Goal: Task Accomplishment & Management: Manage account settings

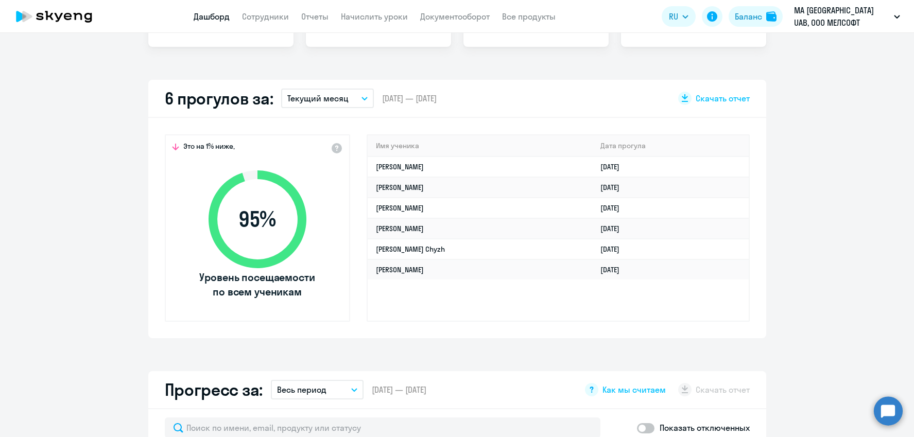
scroll to position [206, 0]
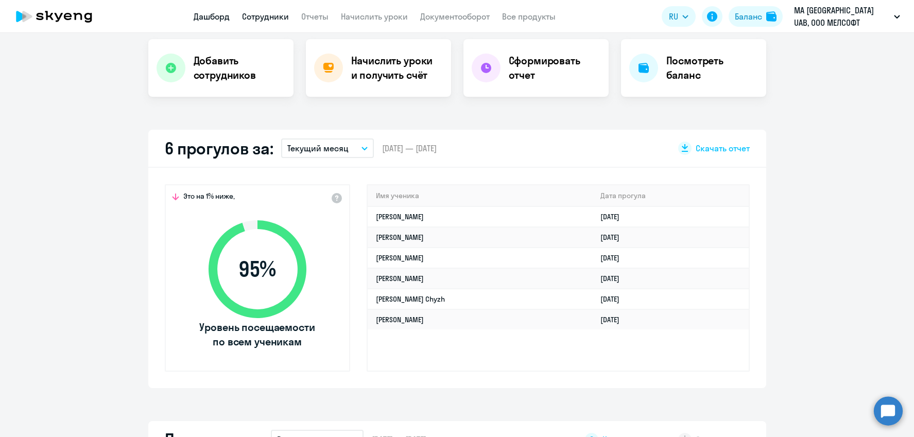
click at [271, 13] on link "Сотрудники" at bounding box center [265, 16] width 47 height 10
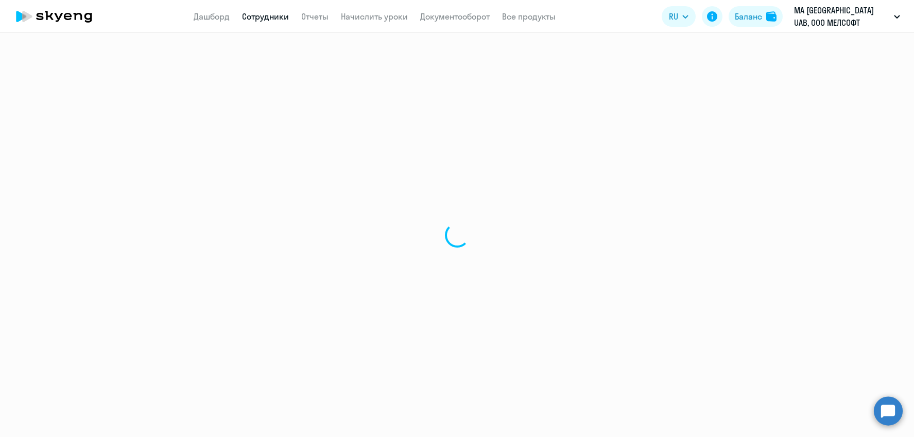
select select "30"
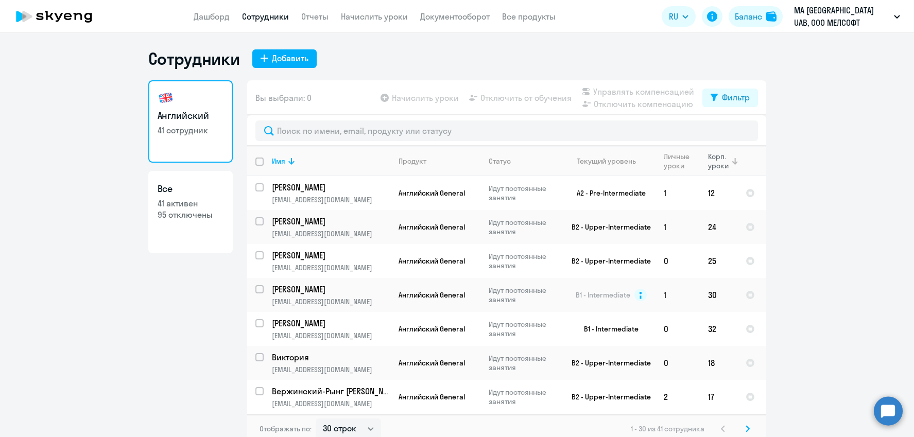
click at [729, 162] on icon at bounding box center [735, 161] width 12 height 12
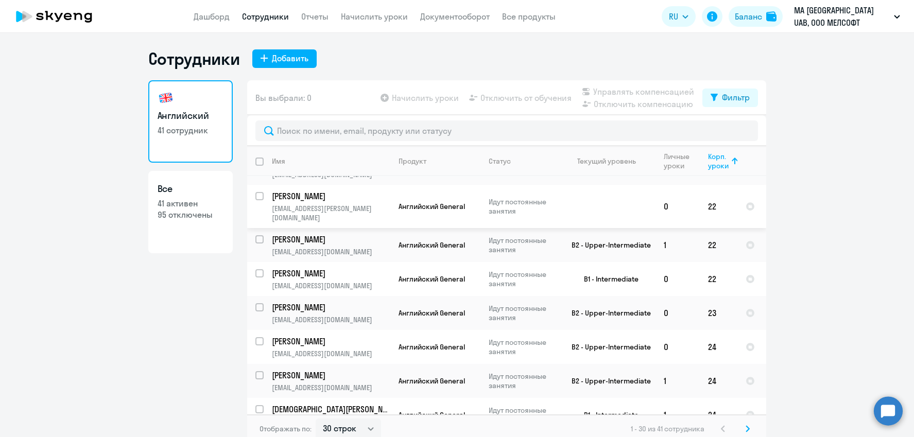
scroll to position [809, 0]
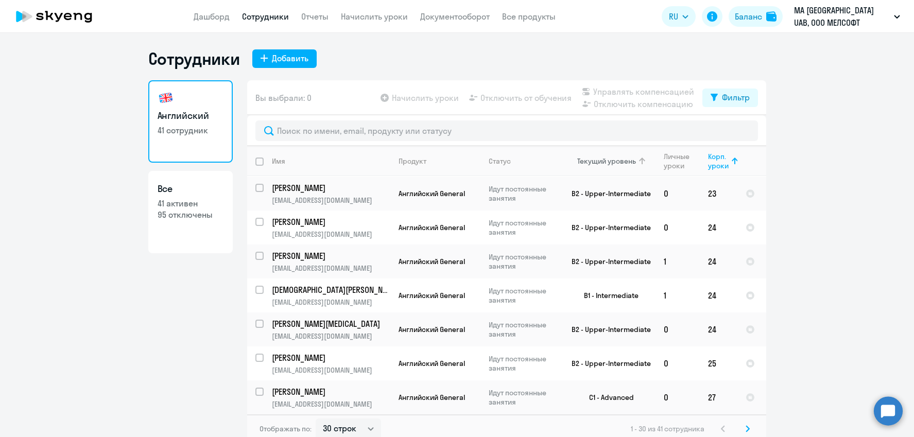
click at [622, 159] on div "Текущий уровень" at bounding box center [606, 161] width 59 height 9
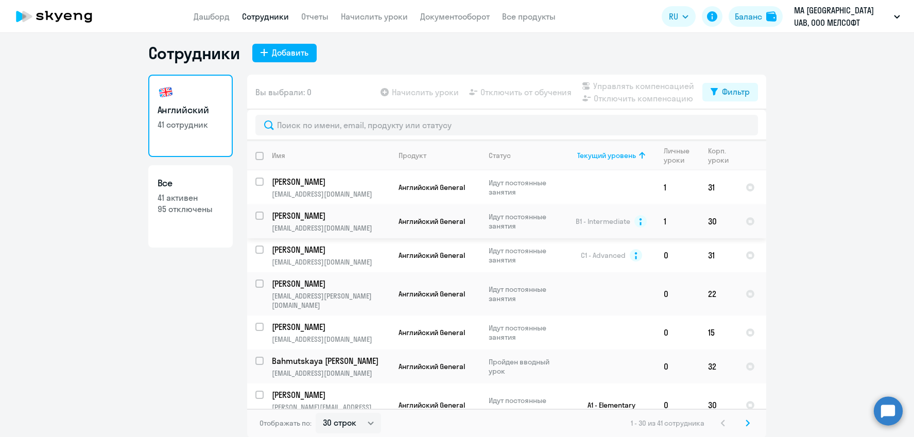
scroll to position [0, 0]
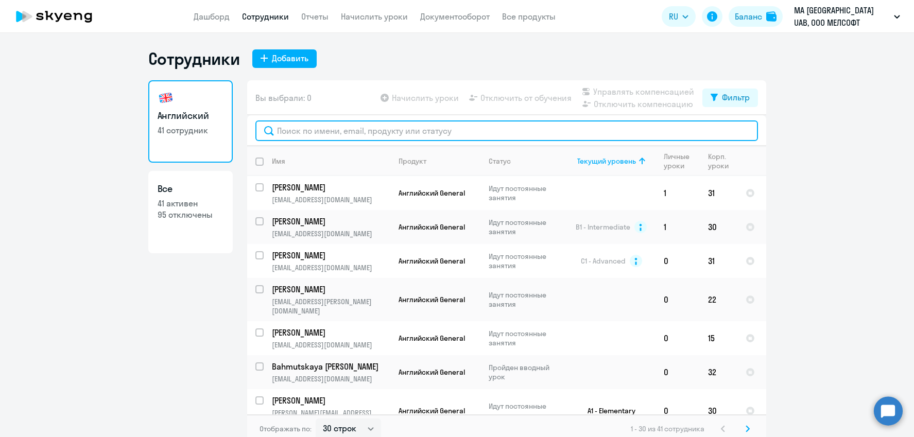
click at [300, 128] on input "text" at bounding box center [506, 130] width 502 height 21
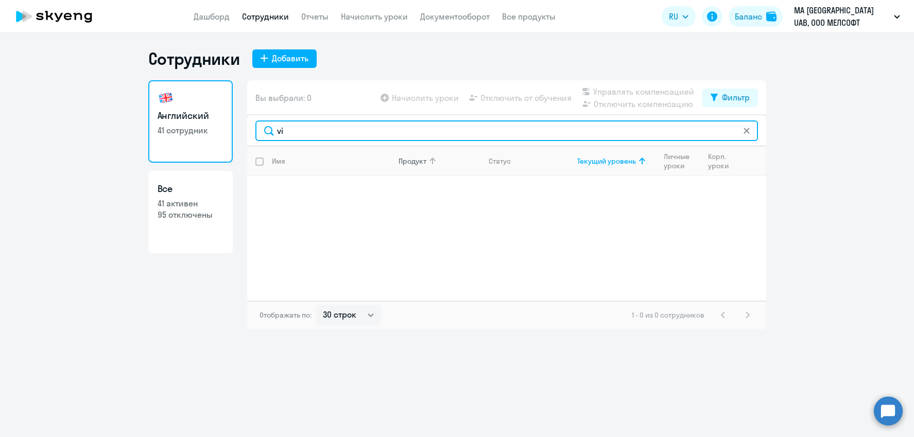
type input "v"
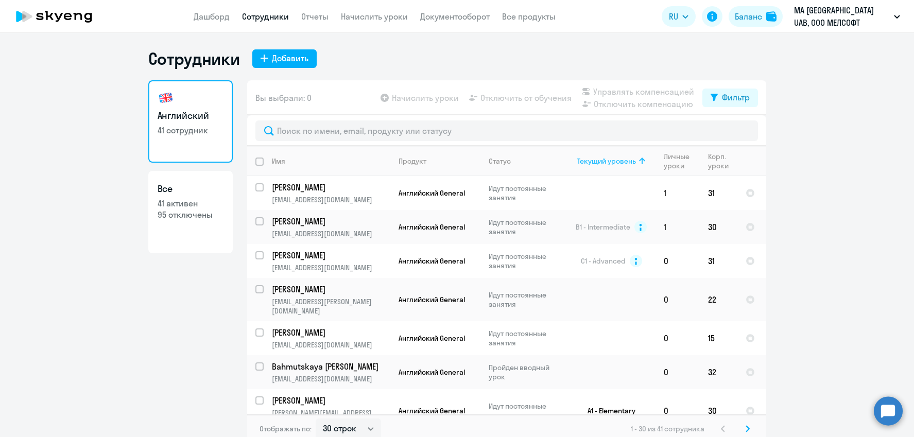
click at [621, 165] on div "Текущий уровень" at bounding box center [606, 161] width 59 height 9
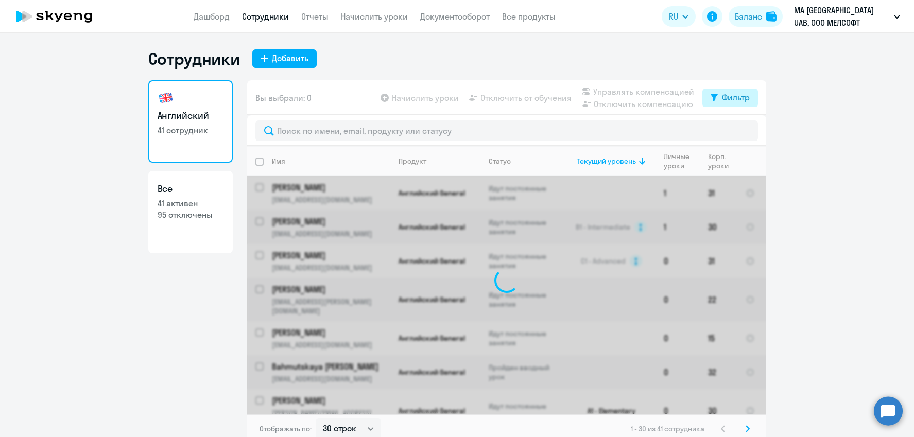
click at [747, 94] on div "Фильтр" at bounding box center [736, 97] width 28 height 12
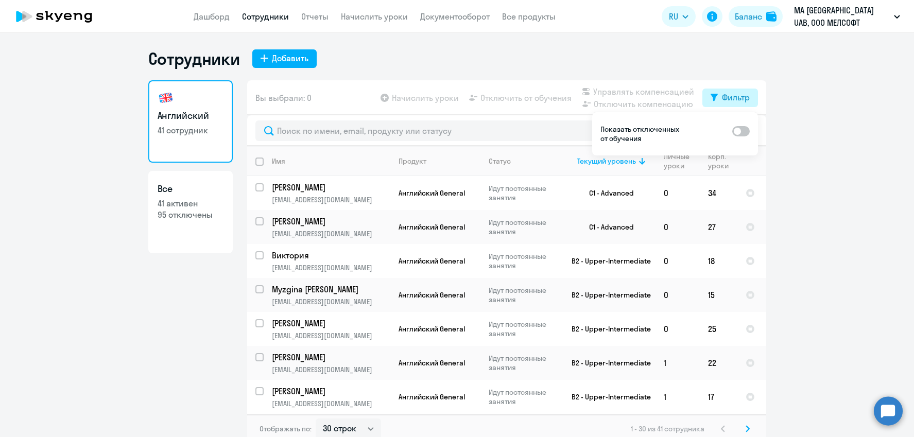
click at [734, 98] on div "Фильтр" at bounding box center [736, 97] width 28 height 12
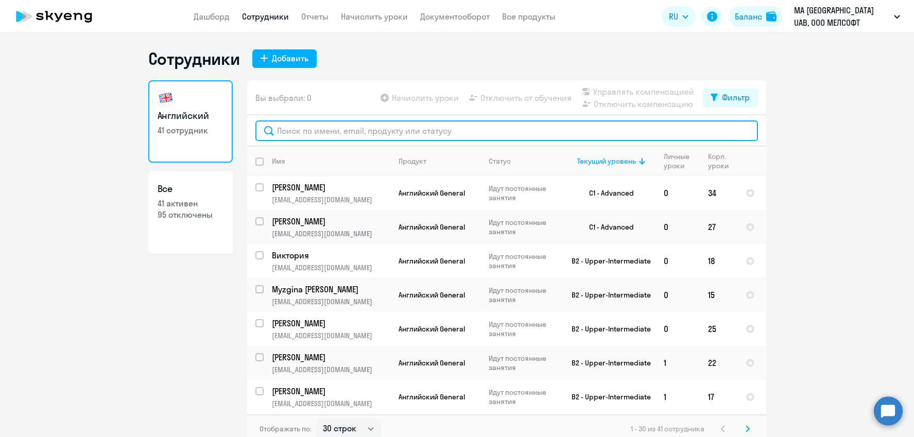
click at [383, 134] on input "text" at bounding box center [506, 130] width 502 height 21
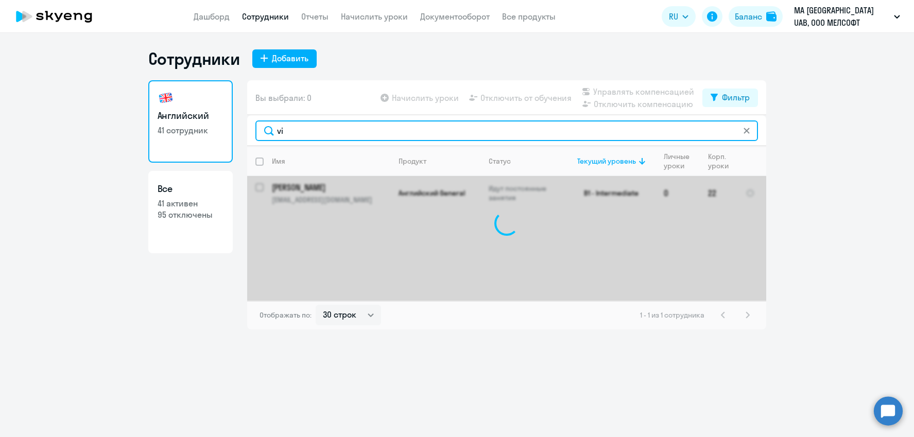
type input "v"
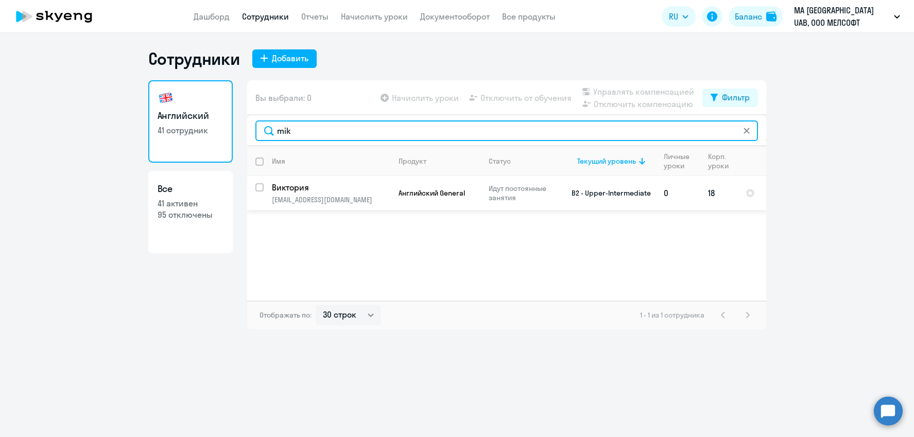
type input "mik"
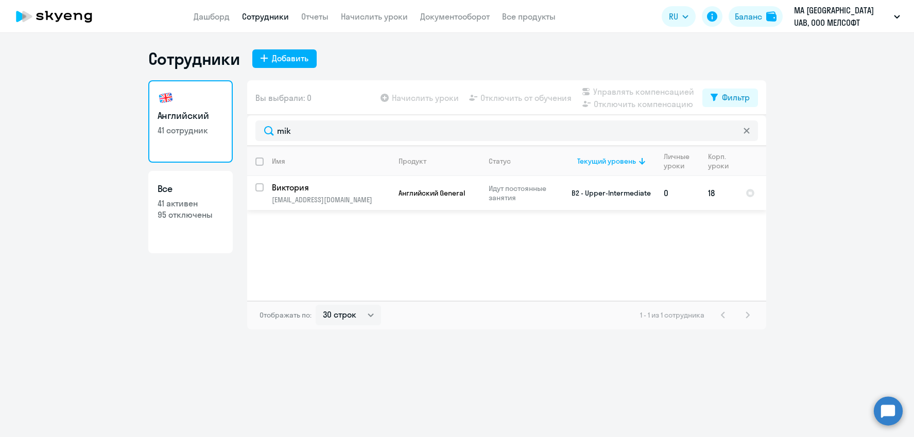
click at [315, 195] on p "[EMAIL_ADDRESS][DOMAIN_NAME]" at bounding box center [331, 199] width 118 height 9
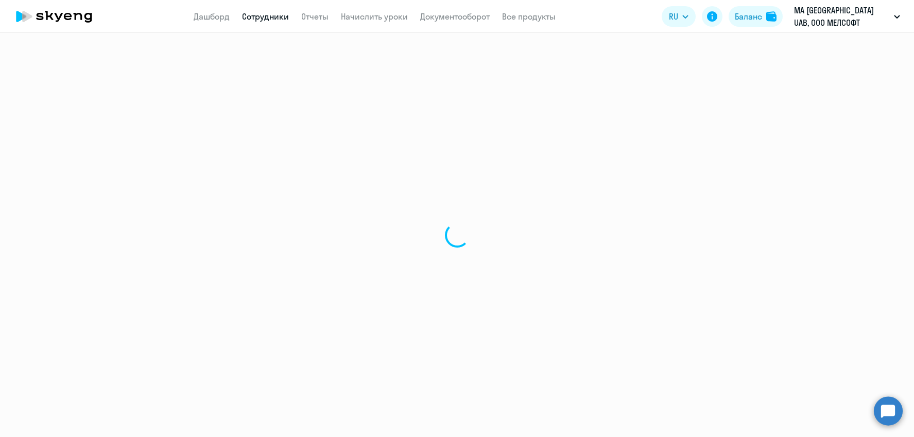
select select "english"
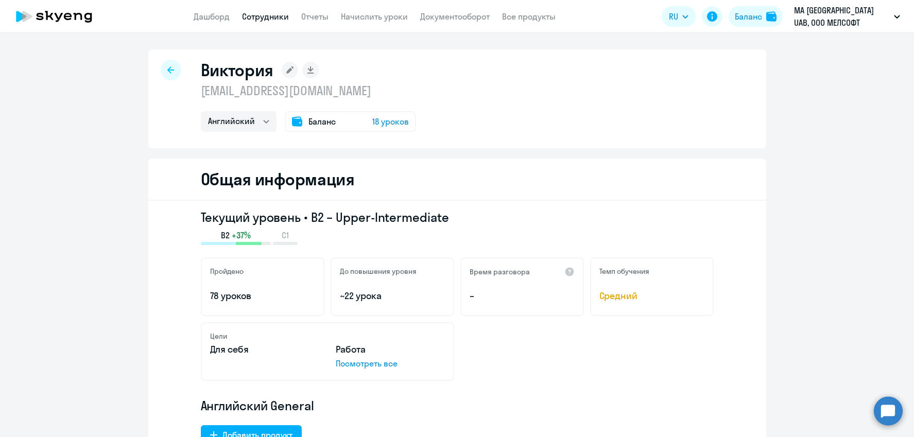
click at [383, 121] on span "18 уроков" at bounding box center [390, 121] width 37 height 12
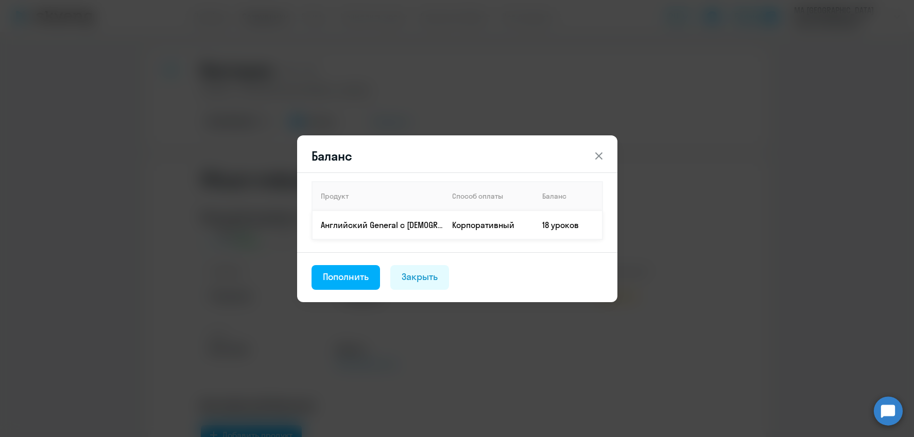
click at [444, 224] on td "Корпоративный" at bounding box center [489, 225] width 90 height 29
click at [599, 155] on icon at bounding box center [598, 155] width 7 height 7
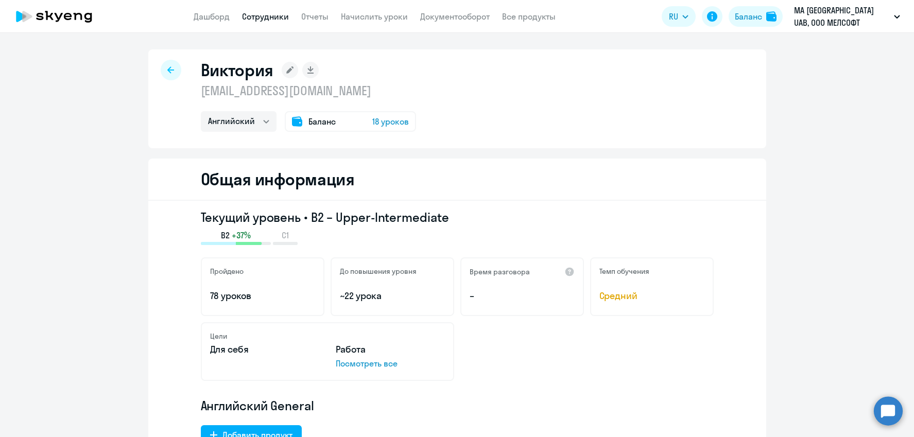
click at [354, 119] on div "Баланс 18 уроков" at bounding box center [350, 121] width 131 height 21
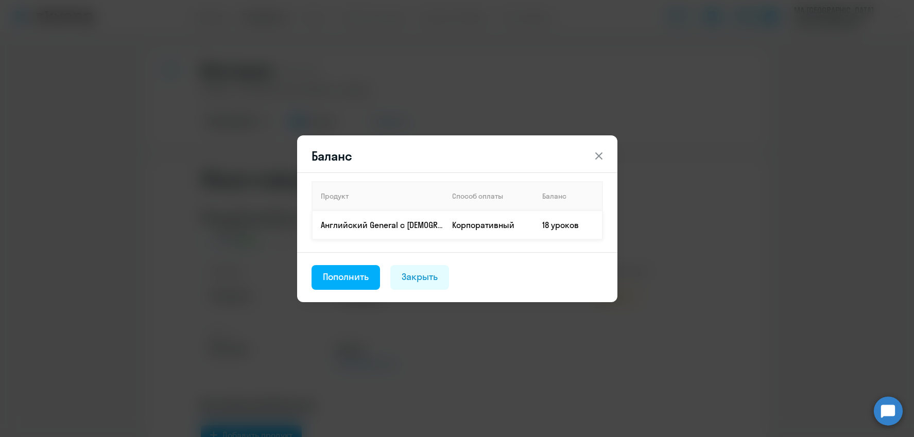
click at [335, 226] on p "Английский General с [DEMOGRAPHIC_DATA] преподавателем" at bounding box center [382, 224] width 123 height 11
click at [459, 227] on td "Корпоративный" at bounding box center [489, 225] width 90 height 29
drag, startPoint x: 461, startPoint y: 210, endPoint x: 454, endPoint y: 211, distance: 7.3
click at [461, 210] on table "Продукт Способ оплаты Баланс Английский General с [DEMOGRAPHIC_DATA] преподават…" at bounding box center [456, 210] width 291 height 59
click at [377, 231] on td "Английский General с [DEMOGRAPHIC_DATA] преподавателем" at bounding box center [378, 225] width 132 height 29
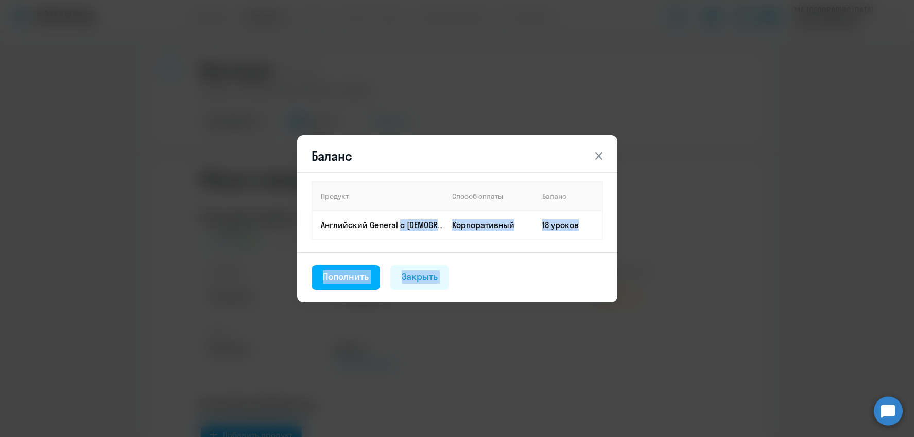
drag, startPoint x: 397, startPoint y: 226, endPoint x: 603, endPoint y: 156, distance: 217.5
click at [603, 156] on div "Баланс Продукт Способ оплаты Баланс Английский General с [DEMOGRAPHIC_DATA] пре…" at bounding box center [457, 218] width 320 height 167
click at [603, 156] on icon at bounding box center [599, 156] width 12 height 12
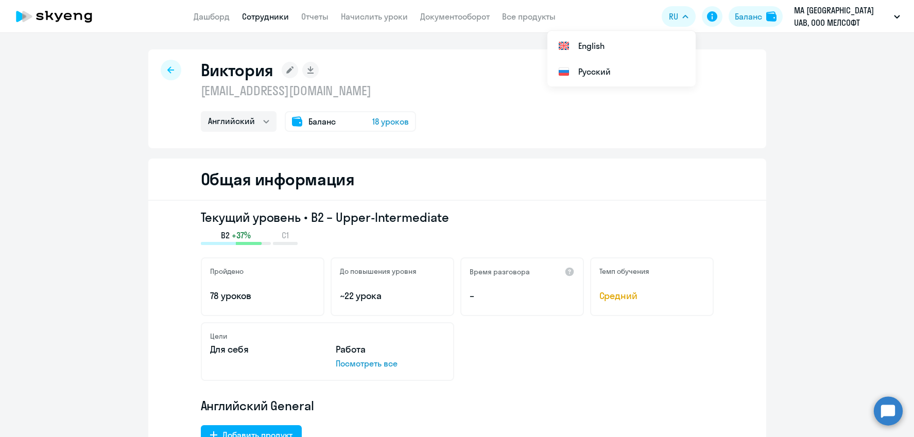
click at [316, 24] on app-header "Дашборд Сотрудники Отчеты Начислить уроки Документооборот Все продукты Дашборд …" at bounding box center [457, 16] width 914 height 33
click at [756, 20] on div "Баланс" at bounding box center [748, 16] width 27 height 12
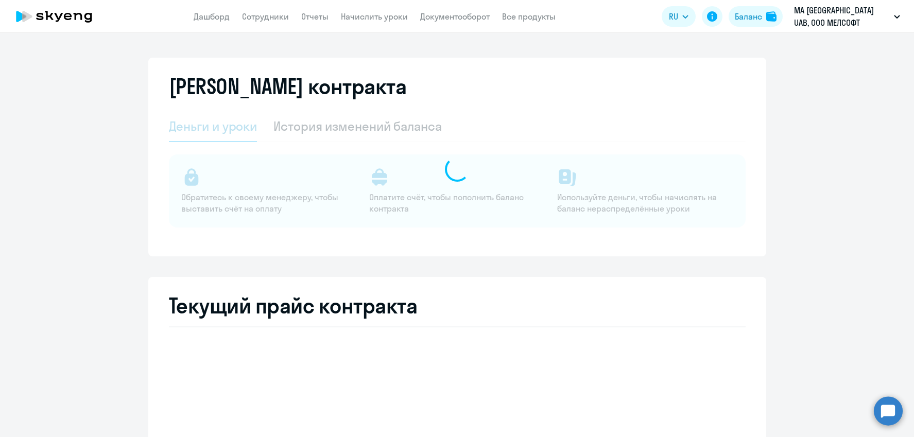
select select "english_adult_not_native_speaker"
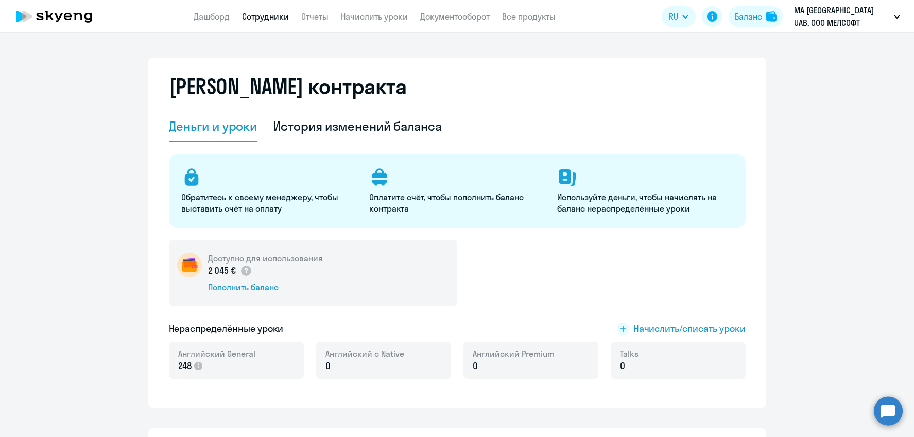
click at [265, 16] on link "Сотрудники" at bounding box center [265, 16] width 47 height 10
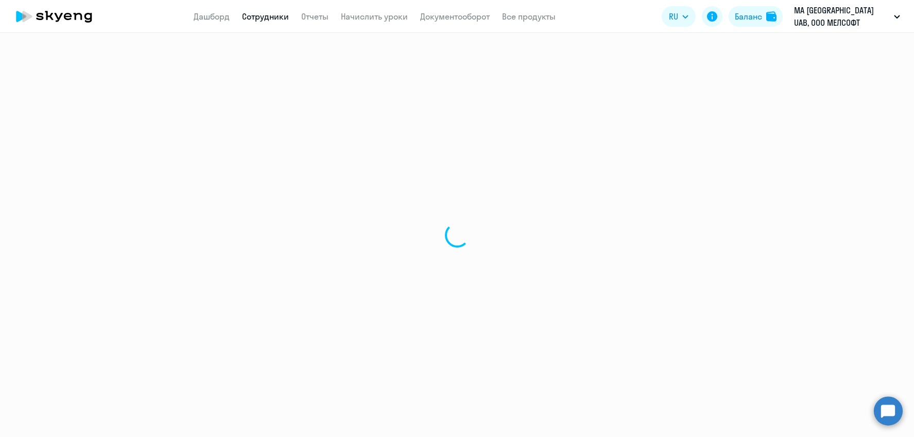
select select "30"
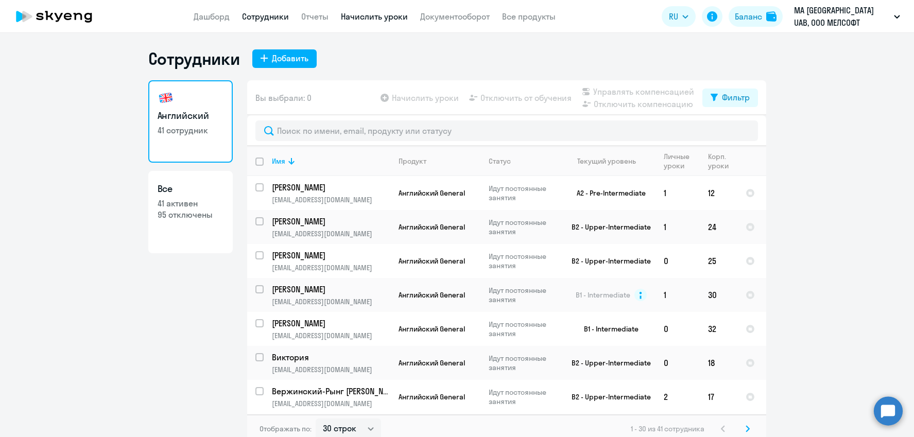
click at [362, 18] on link "Начислить уроки" at bounding box center [374, 16] width 67 height 10
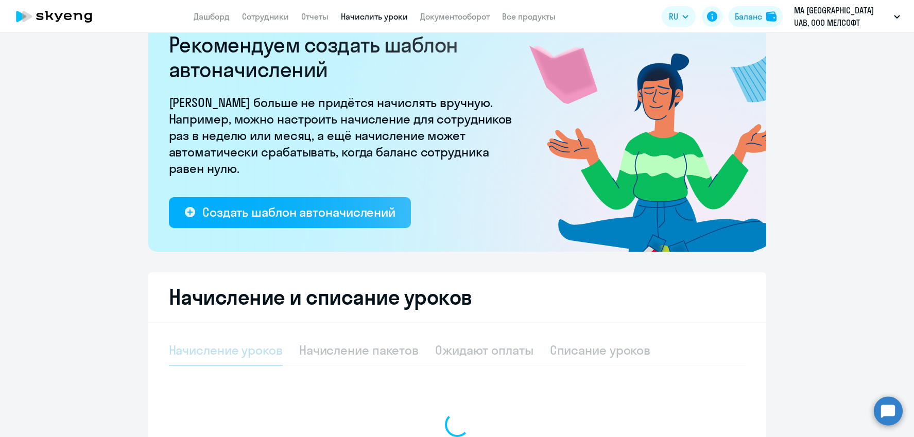
select select "10"
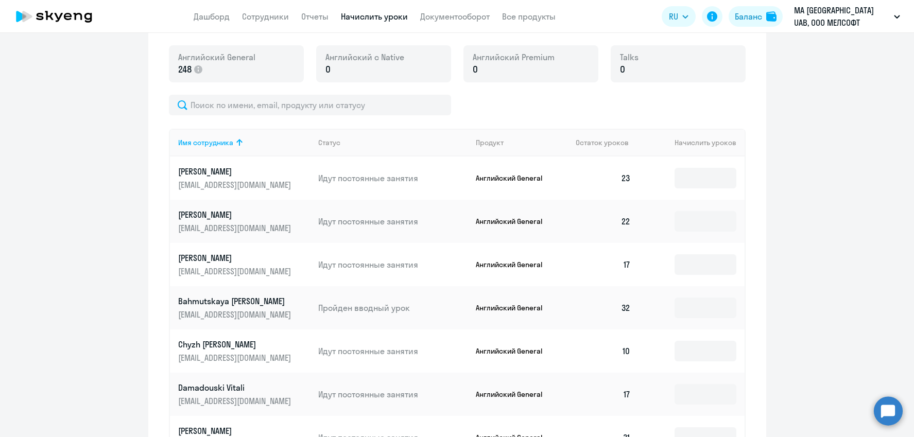
scroll to position [304, 0]
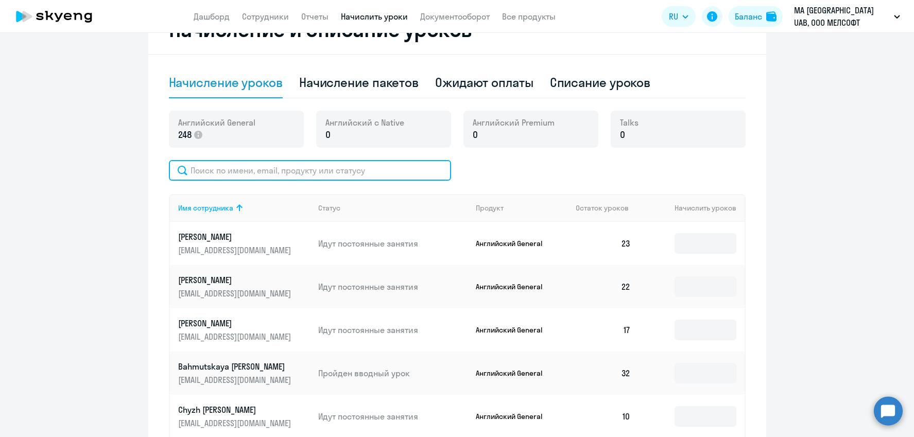
click at [274, 170] on input "text" at bounding box center [310, 170] width 282 height 21
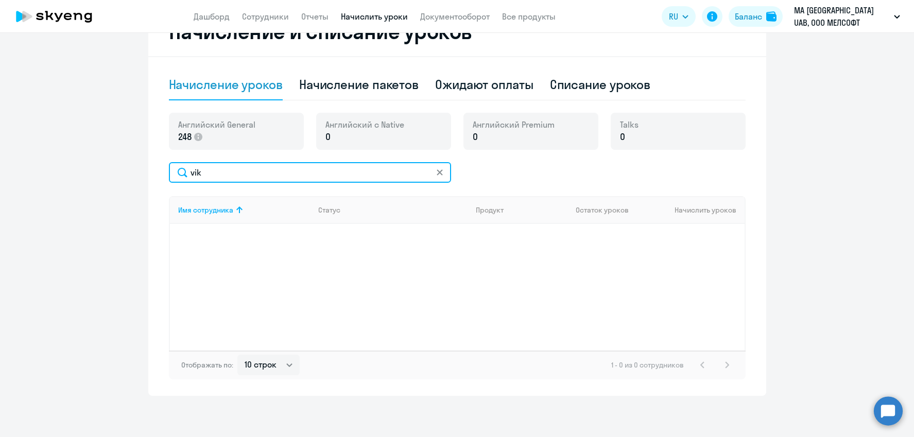
scroll to position [302, 0]
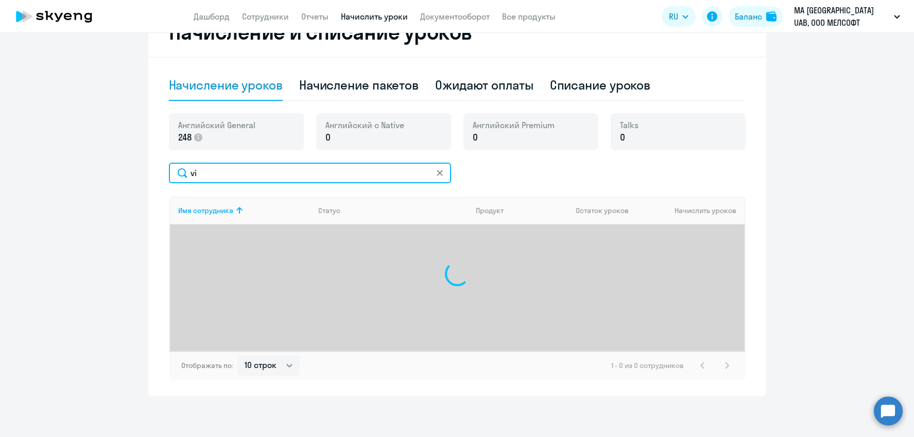
type input "v"
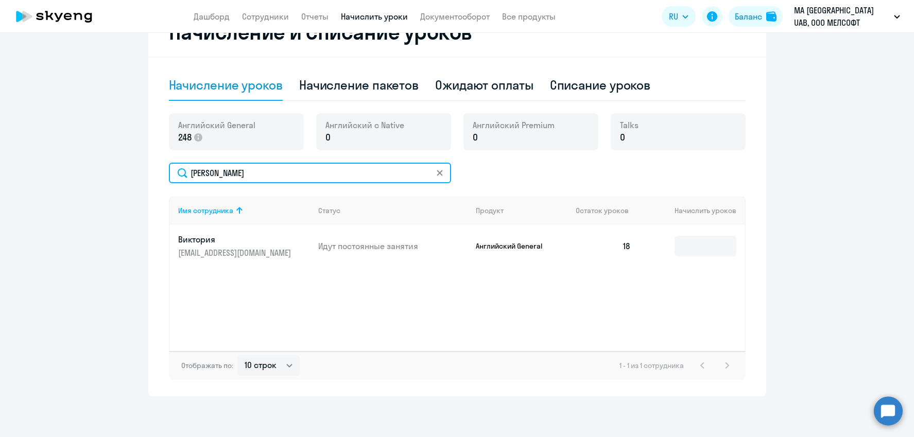
type input "[PERSON_NAME]"
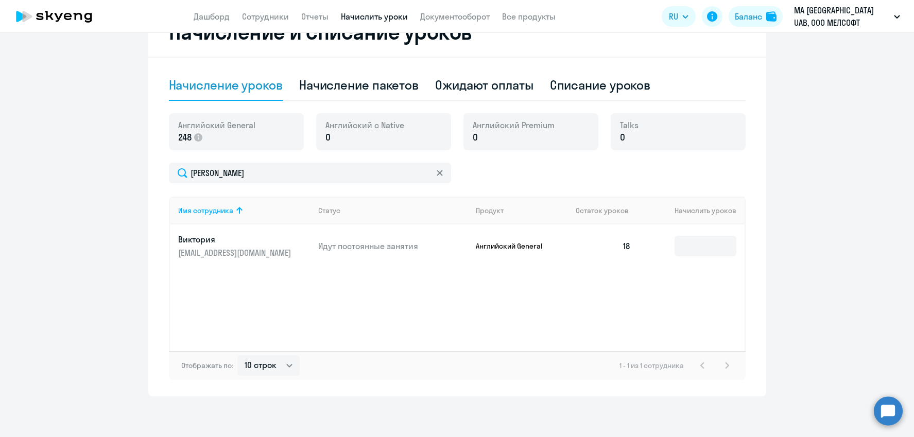
click at [340, 251] on p "Идут постоянные занятия" at bounding box center [392, 245] width 149 height 11
click at [232, 257] on p "[EMAIL_ADDRESS][DOMAIN_NAME]" at bounding box center [235, 252] width 115 height 11
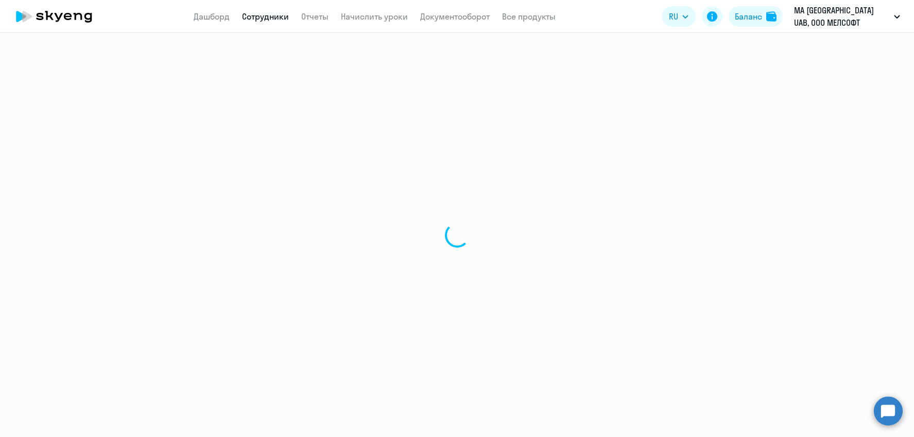
select select "english"
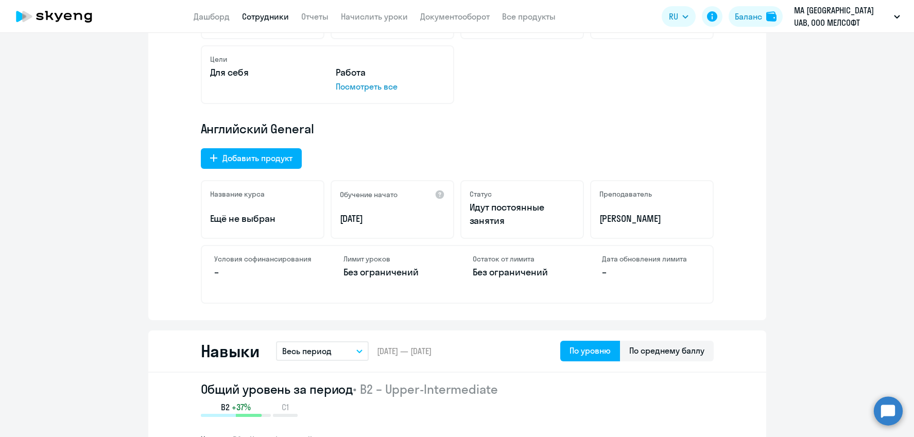
scroll to position [285, 0]
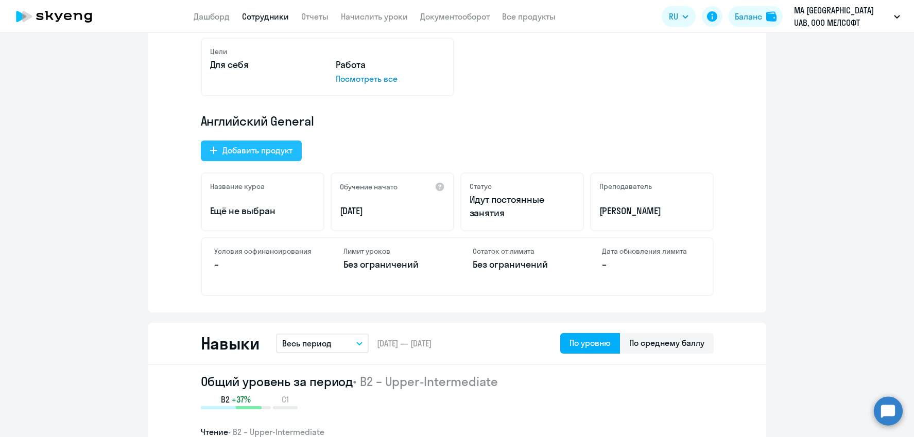
click at [273, 154] on div "Добавить продукт" at bounding box center [257, 150] width 70 height 12
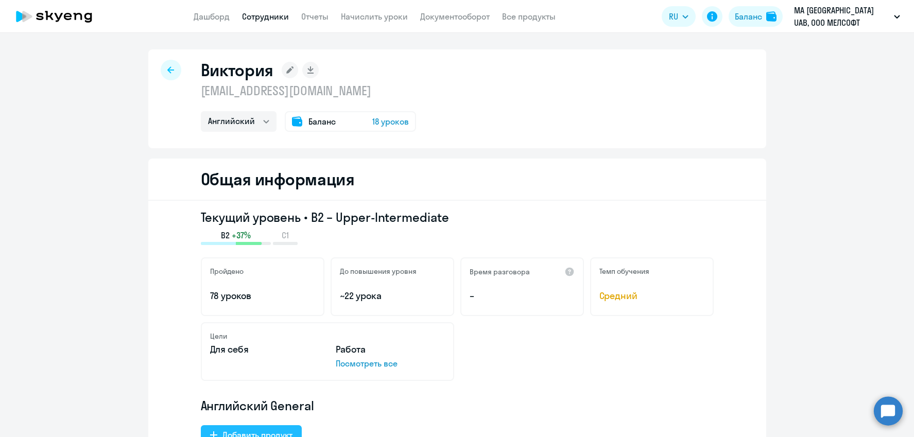
select select "english_adult_native_speaker"
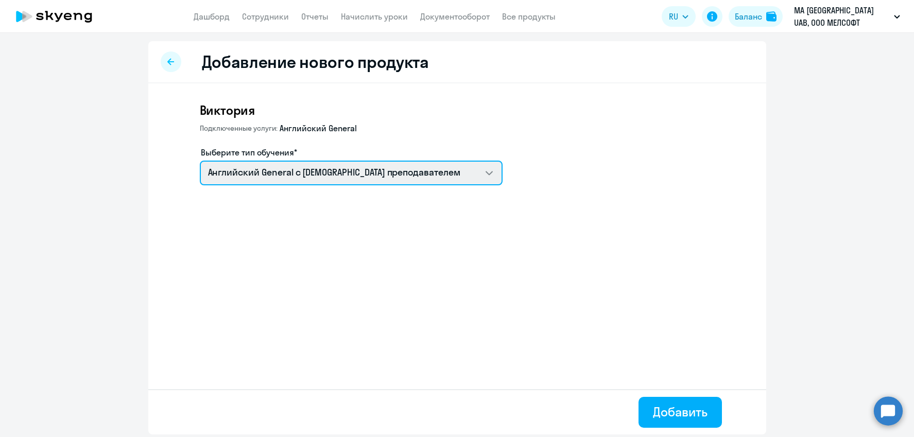
click at [462, 169] on select "Английский General с [DEMOGRAPHIC_DATA] преподавателем" at bounding box center [351, 173] width 303 height 25
click at [200, 161] on select "Английский General с [DEMOGRAPHIC_DATA] преподавателем" at bounding box center [351, 173] width 303 height 25
click at [449, 171] on select "Английский General с [DEMOGRAPHIC_DATA] преподавателем" at bounding box center [351, 173] width 303 height 25
click at [200, 161] on select "Английский General с [DEMOGRAPHIC_DATA] преподавателем" at bounding box center [351, 173] width 303 height 25
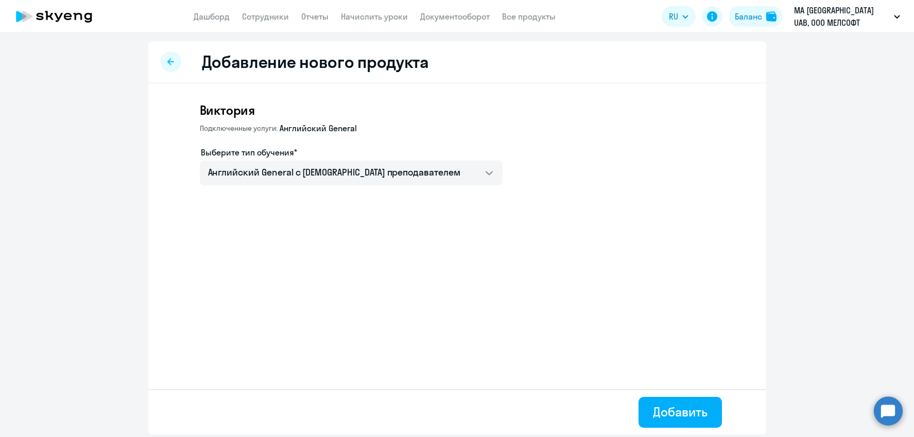
click at [437, 236] on div "[PERSON_NAME] услуги: Английский General Выберите тип обучения* Английский Gene…" at bounding box center [457, 170] width 618 height 175
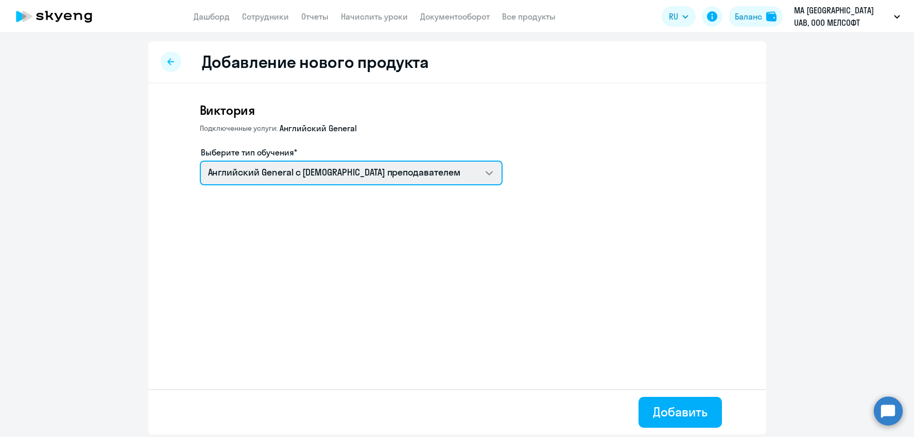
click at [493, 170] on select "Английский General с [DEMOGRAPHIC_DATA] преподавателем" at bounding box center [351, 173] width 303 height 25
click at [200, 161] on select "Английский General с [DEMOGRAPHIC_DATA] преподавателем" at bounding box center [351, 173] width 303 height 25
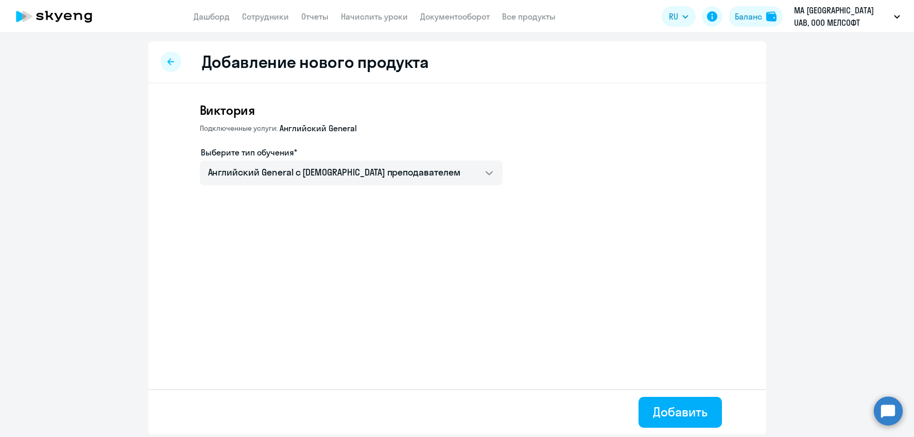
click at [168, 60] on icon at bounding box center [170, 61] width 7 height 7
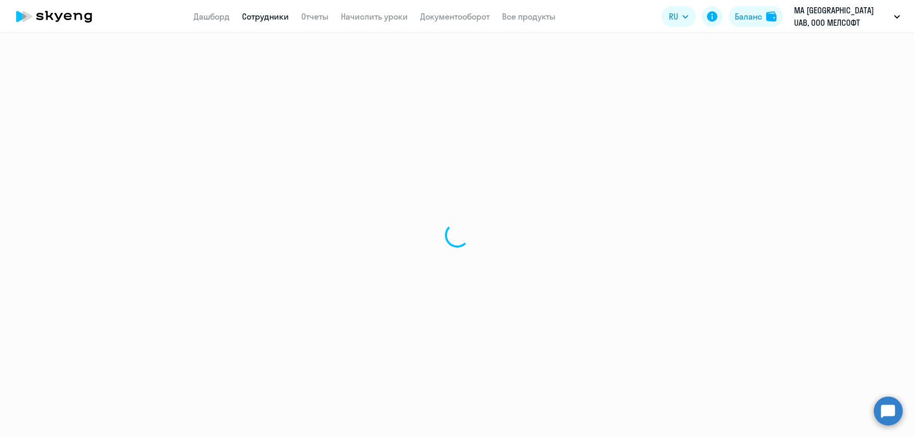
select select "english"
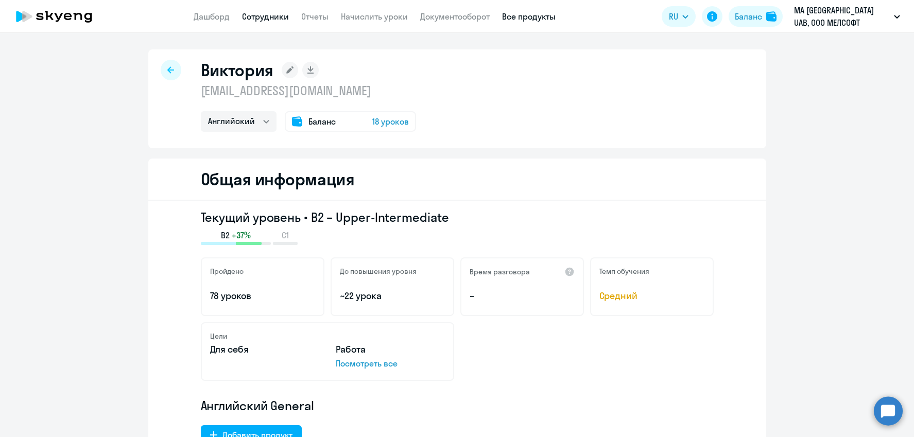
click at [532, 19] on link "Все продукты" at bounding box center [529, 16] width 54 height 10
